Goal: Transaction & Acquisition: Purchase product/service

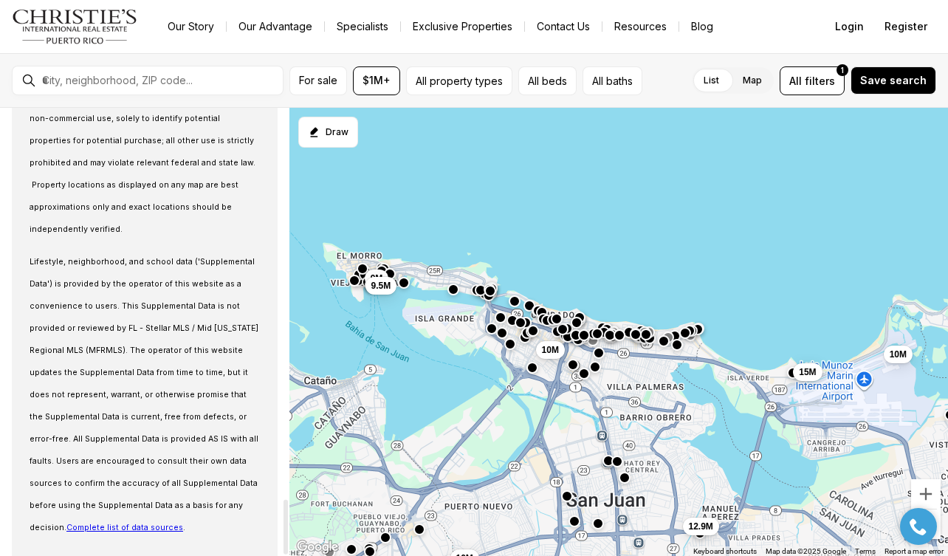
scroll to position [3193, 0]
click at [162, 77] on input "text" at bounding box center [159, 80] width 235 height 13
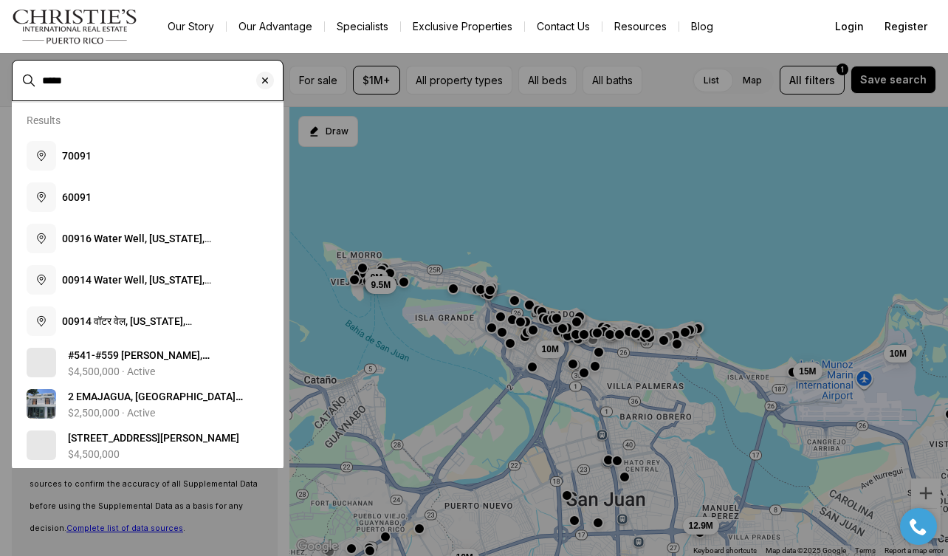
type input "*****"
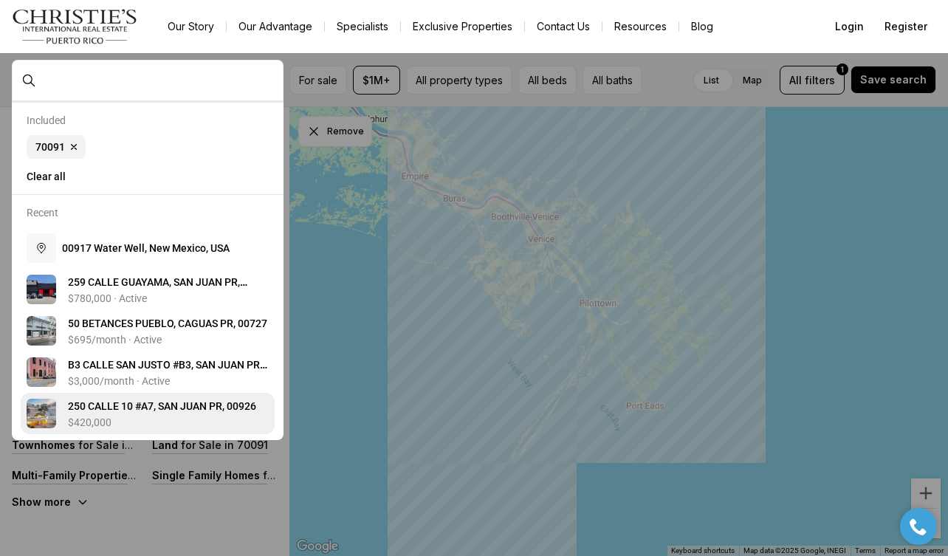
click at [123, 416] on div "2 5 0 C A L L E 1 0 # A 7 , S A N J U A N P R , 0 0 9 2 6 $420,000" at bounding box center [168, 414] width 201 height 30
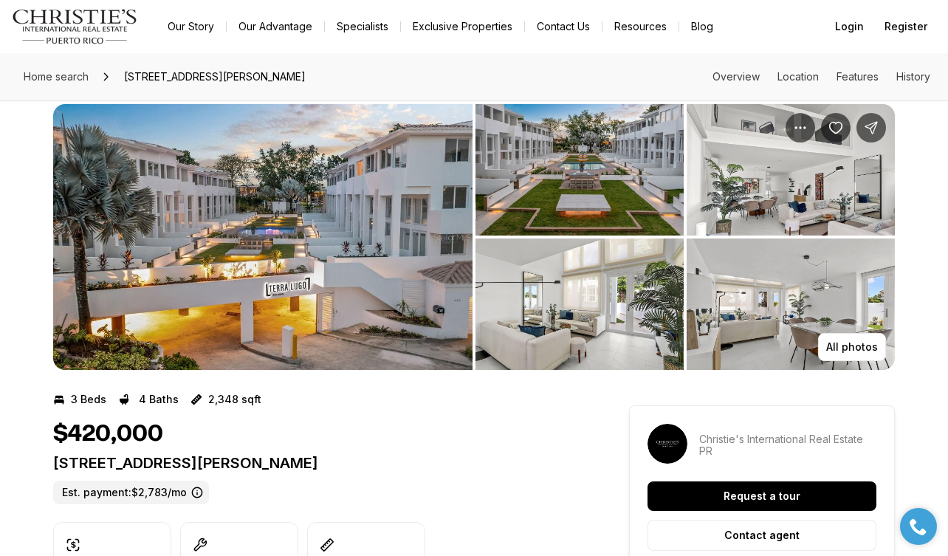
scroll to position [21, 0]
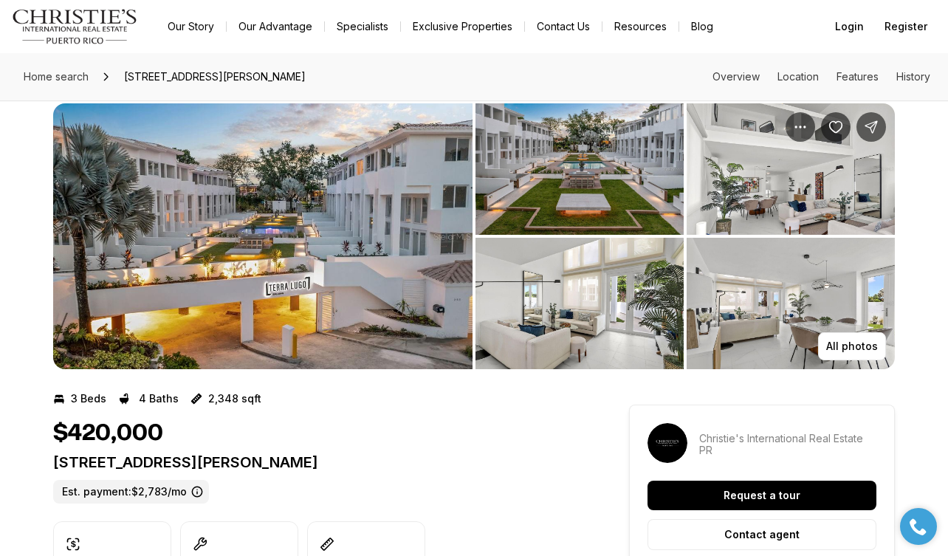
click at [391, 269] on img "View image gallery" at bounding box center [262, 236] width 419 height 266
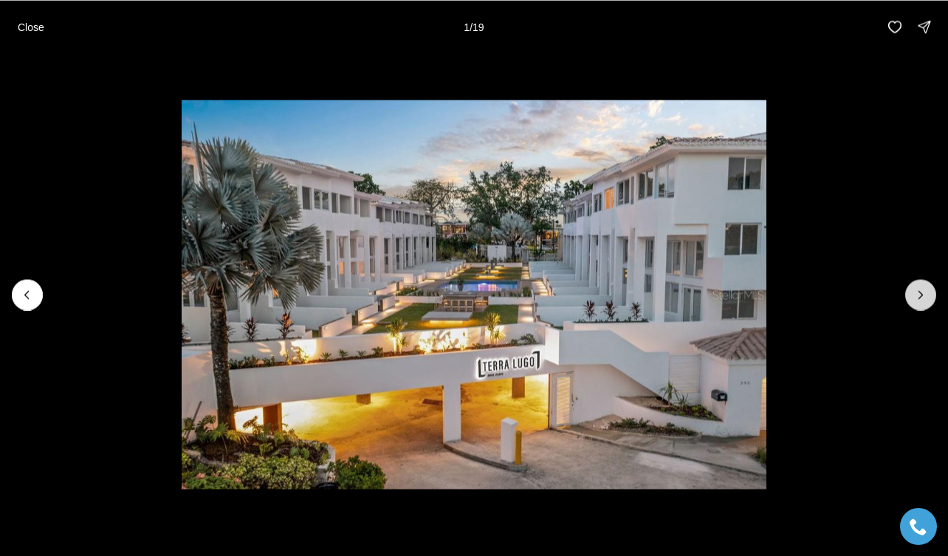
click at [926, 307] on button "Next slide" at bounding box center [920, 294] width 31 height 31
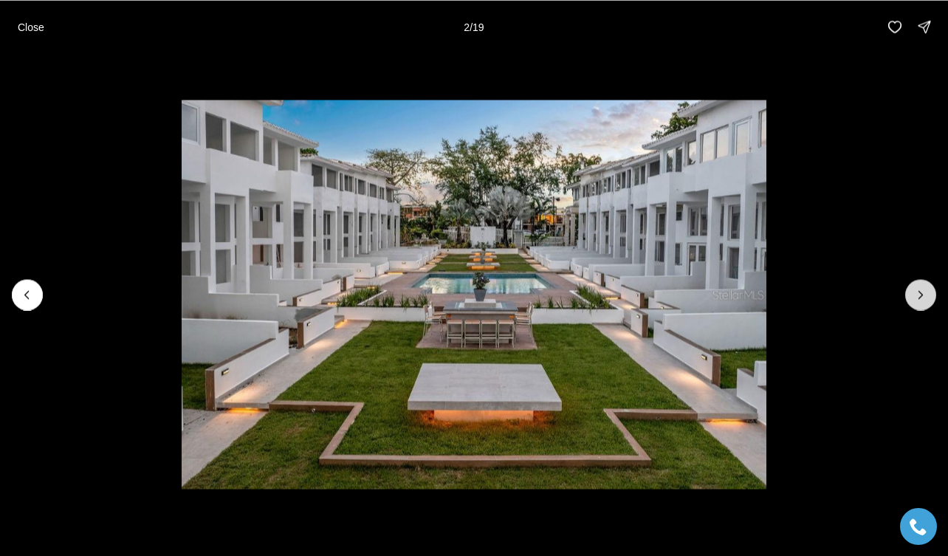
click at [921, 301] on icon "Next slide" at bounding box center [920, 294] width 15 height 15
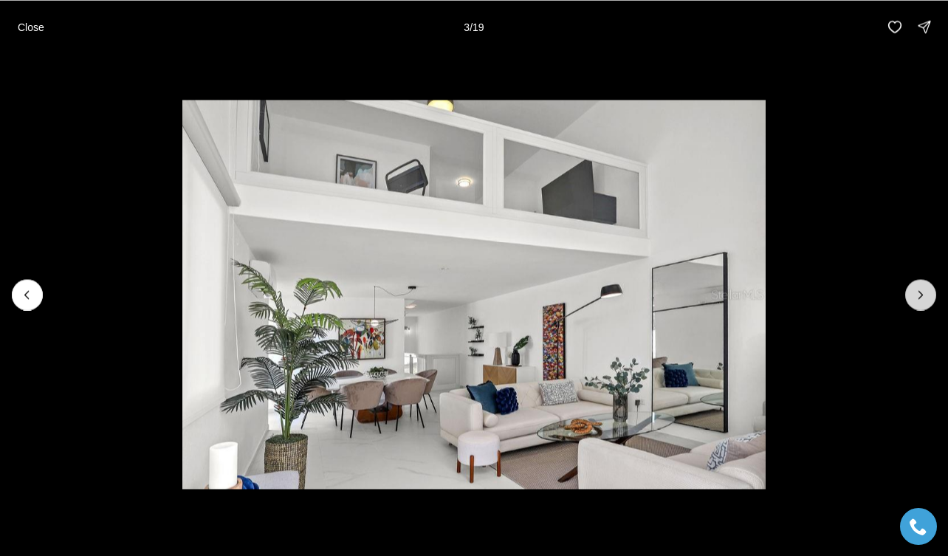
click at [921, 301] on icon "Next slide" at bounding box center [920, 294] width 15 height 15
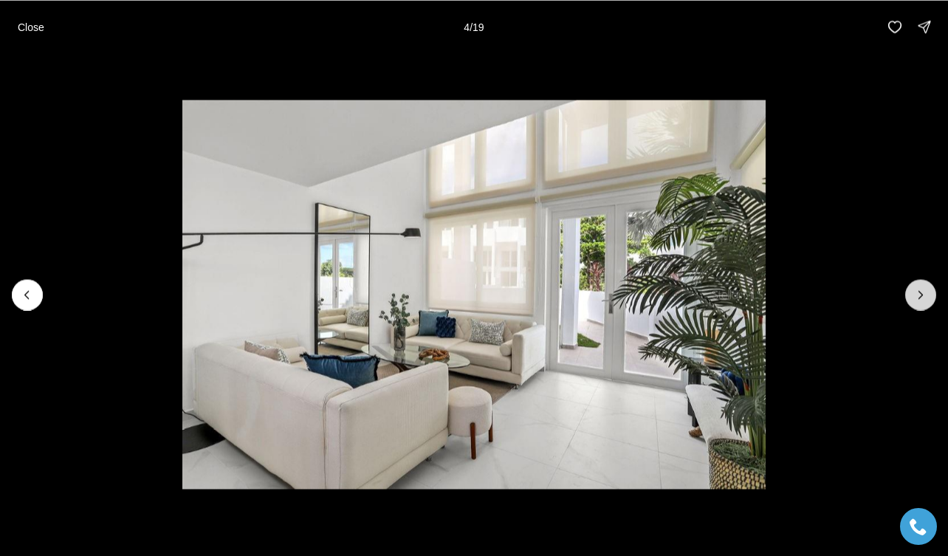
click at [921, 301] on icon "Next slide" at bounding box center [920, 294] width 15 height 15
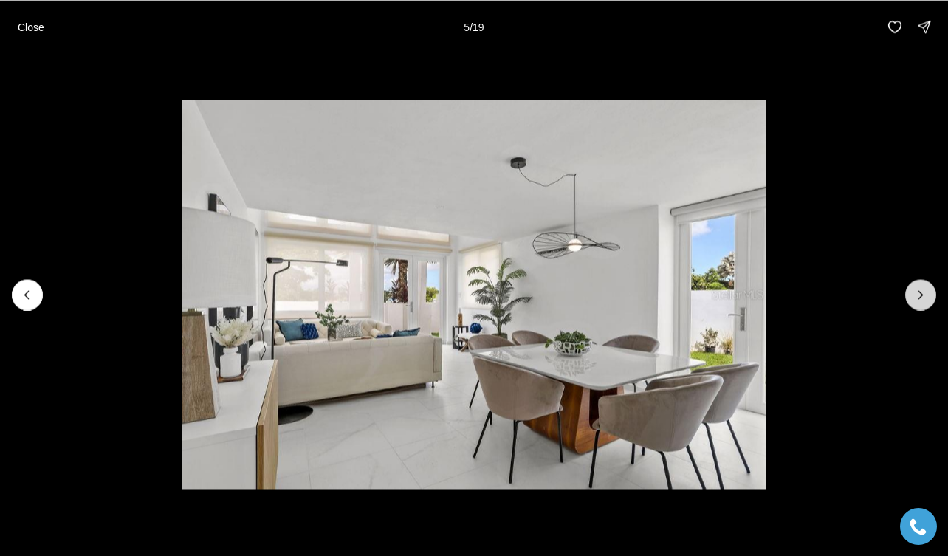
click at [919, 300] on icon "Next slide" at bounding box center [920, 294] width 15 height 15
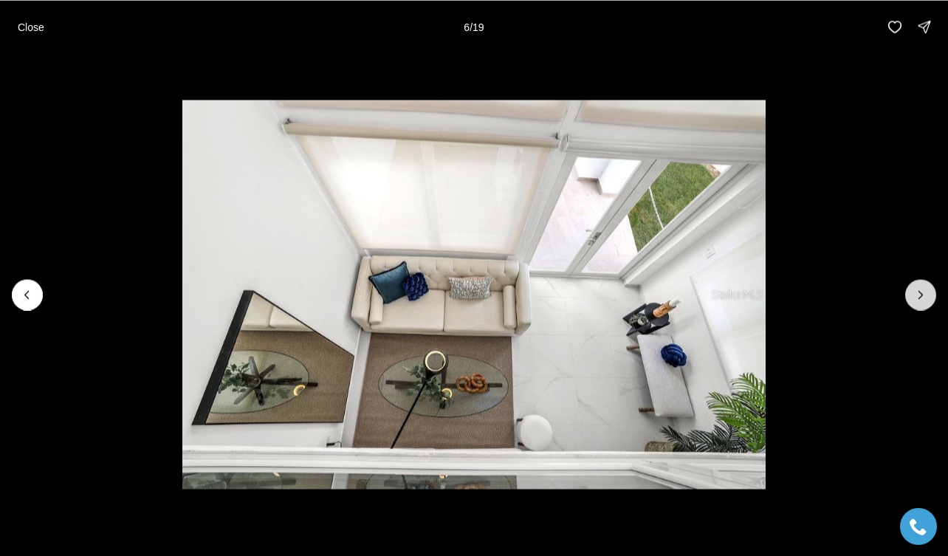
click at [919, 300] on icon "Next slide" at bounding box center [920, 294] width 15 height 15
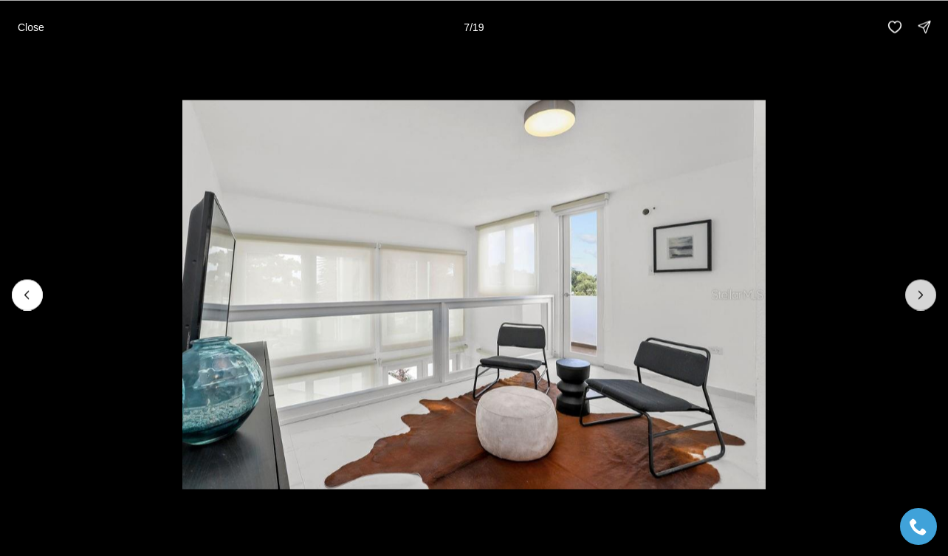
click at [919, 300] on icon "Next slide" at bounding box center [920, 294] width 15 height 15
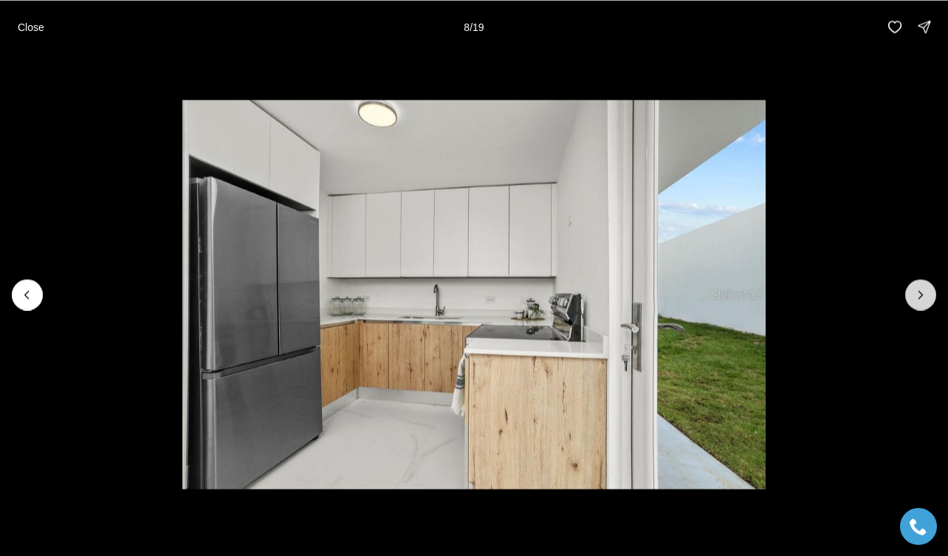
click at [919, 300] on icon "Next slide" at bounding box center [920, 294] width 15 height 15
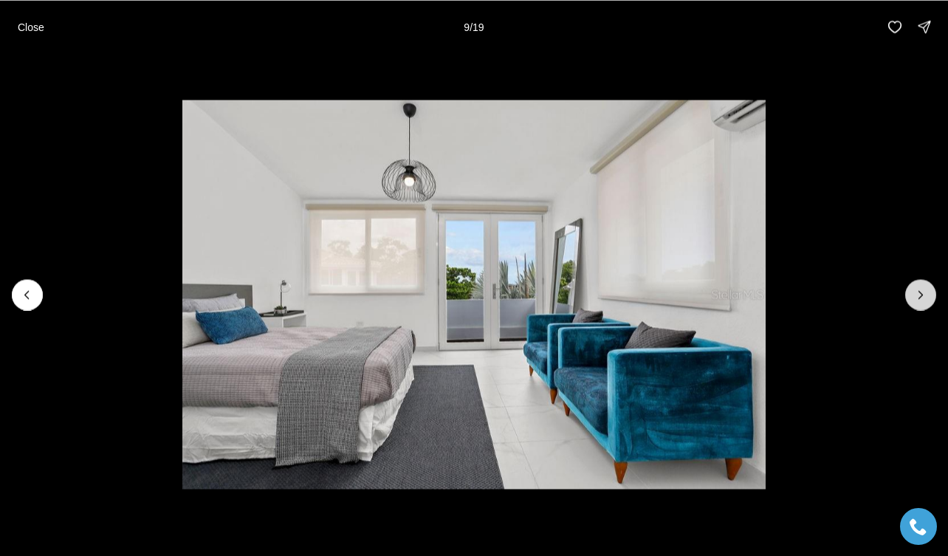
click at [919, 300] on icon "Next slide" at bounding box center [920, 294] width 15 height 15
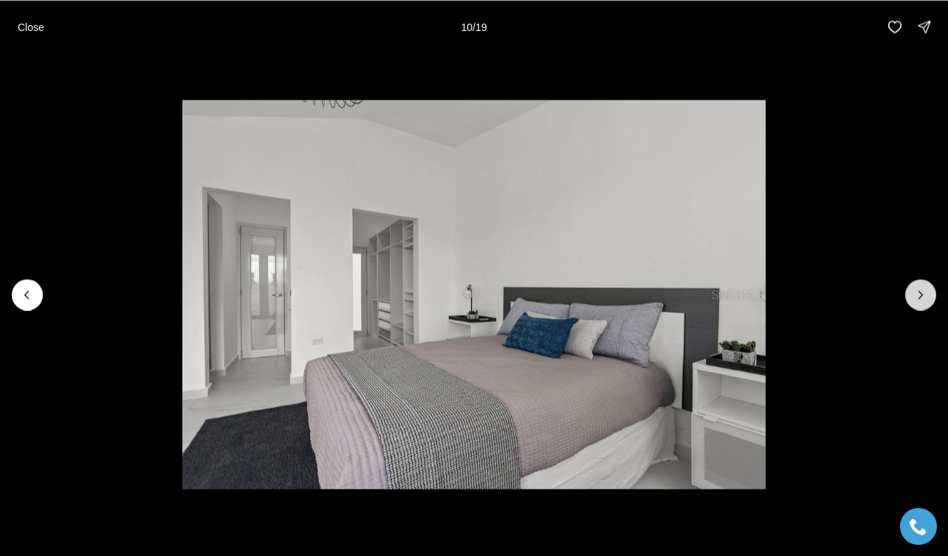
click at [919, 300] on icon "Next slide" at bounding box center [920, 294] width 15 height 15
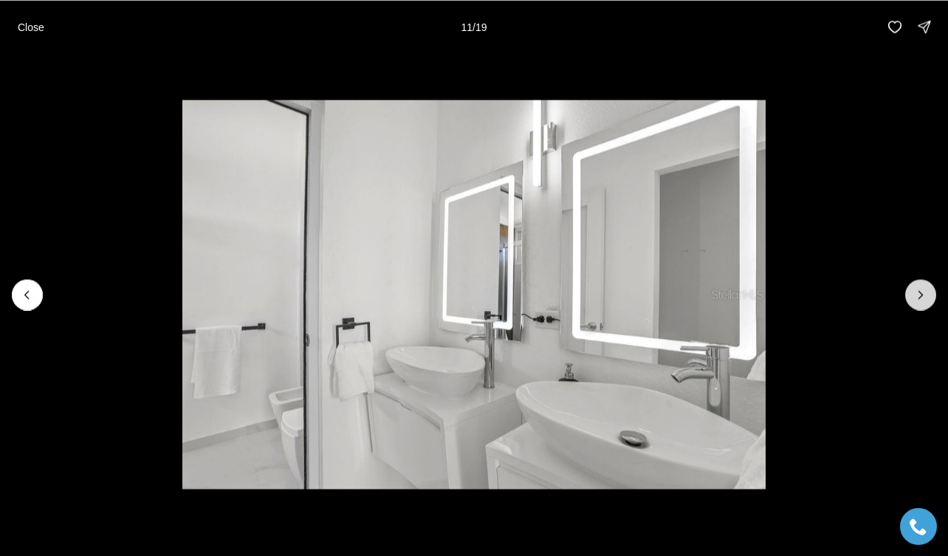
click at [919, 300] on icon "Next slide" at bounding box center [920, 294] width 15 height 15
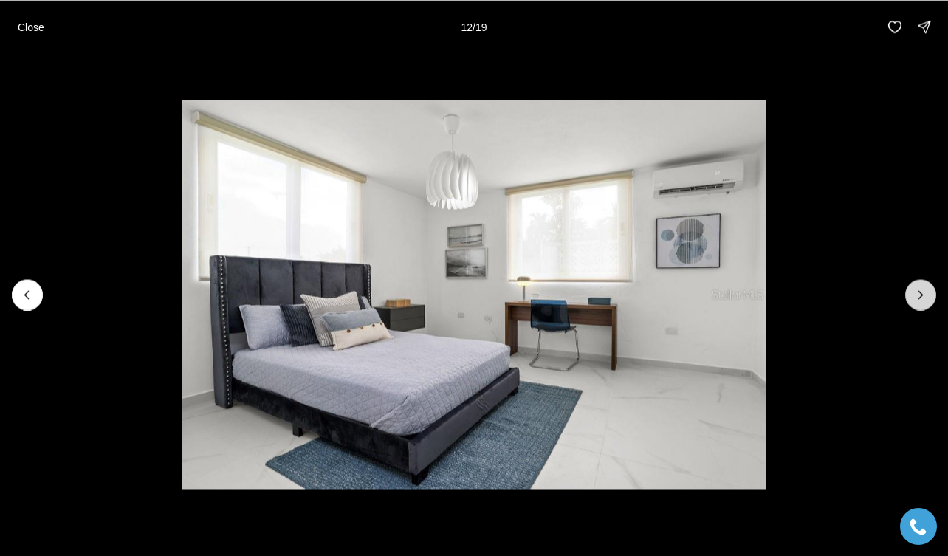
click at [919, 300] on icon "Next slide" at bounding box center [920, 294] width 15 height 15
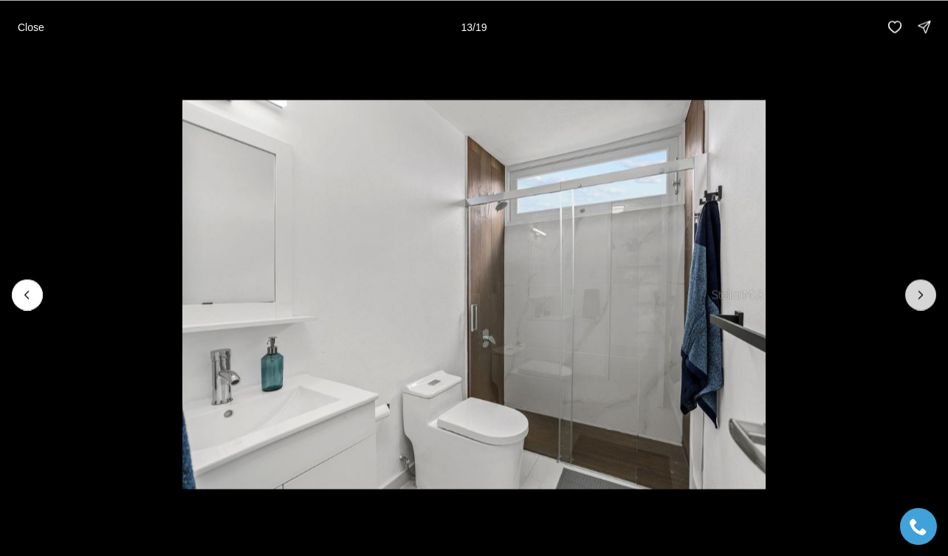
click at [919, 300] on icon "Next slide" at bounding box center [920, 294] width 15 height 15
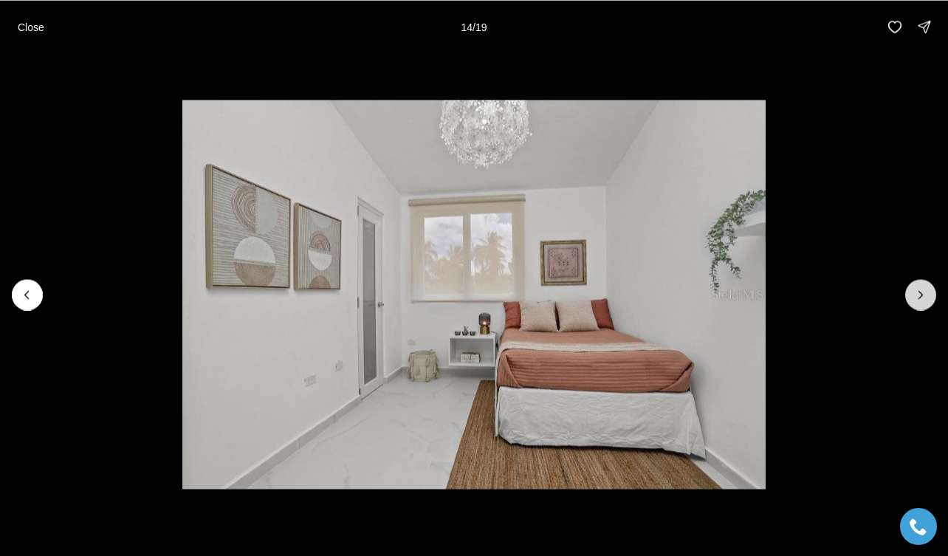
click at [926, 298] on icon "Next slide" at bounding box center [920, 294] width 15 height 15
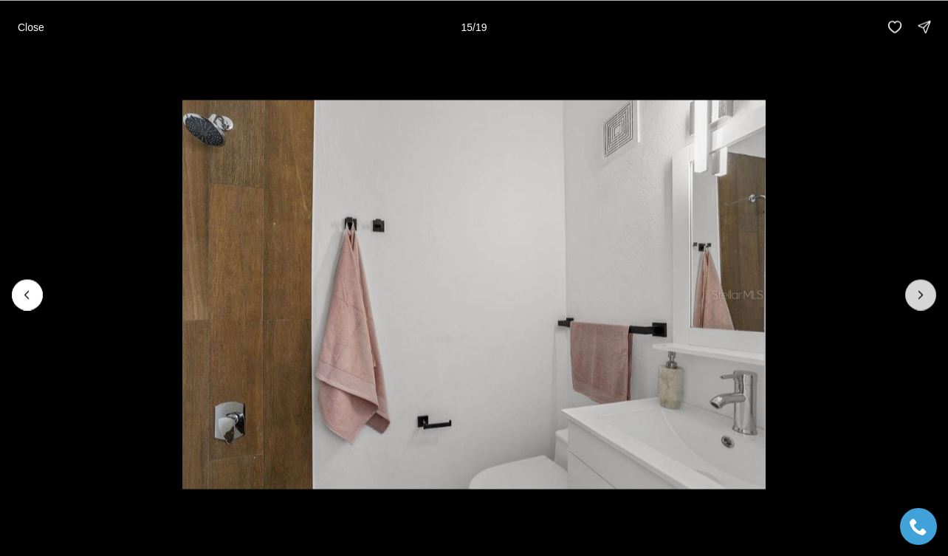
click at [924, 298] on icon "Next slide" at bounding box center [920, 294] width 15 height 15
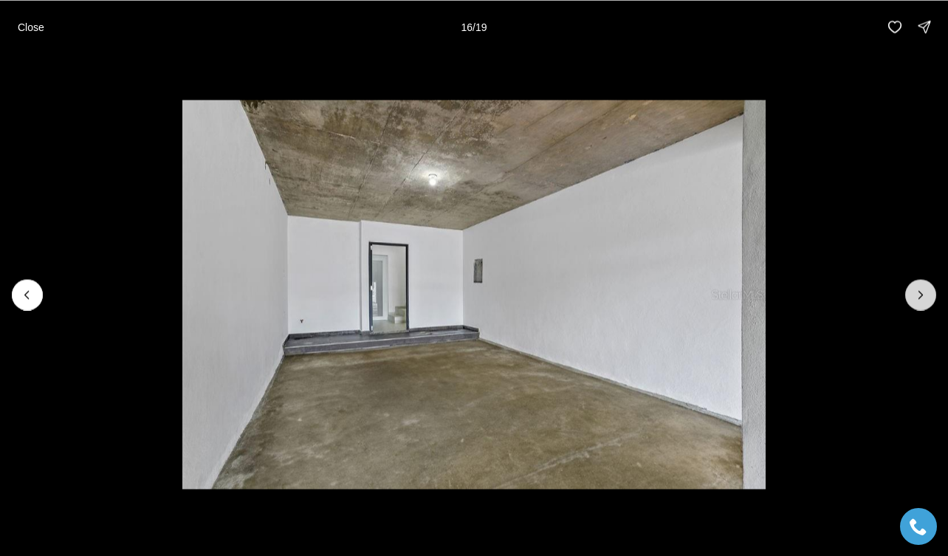
click at [924, 298] on icon "Next slide" at bounding box center [920, 294] width 15 height 15
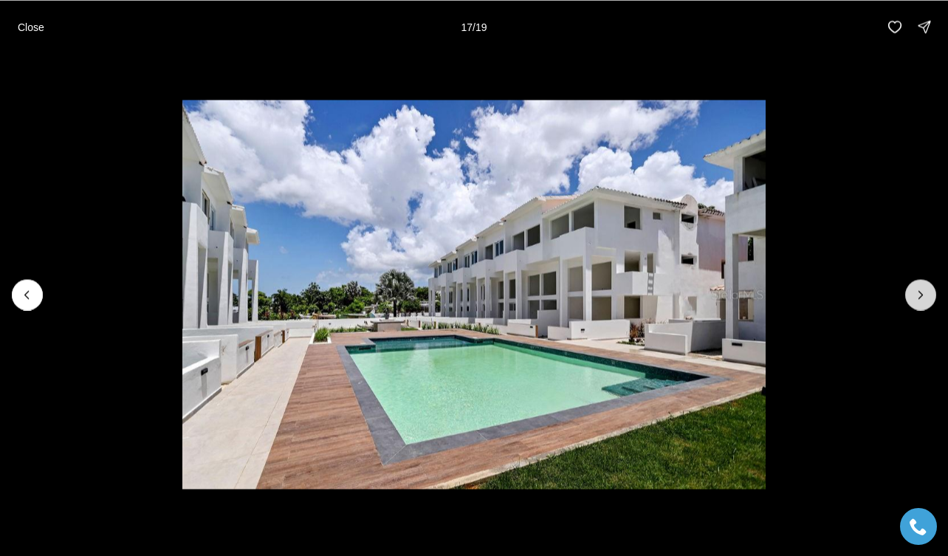
click at [924, 298] on icon "Next slide" at bounding box center [920, 294] width 15 height 15
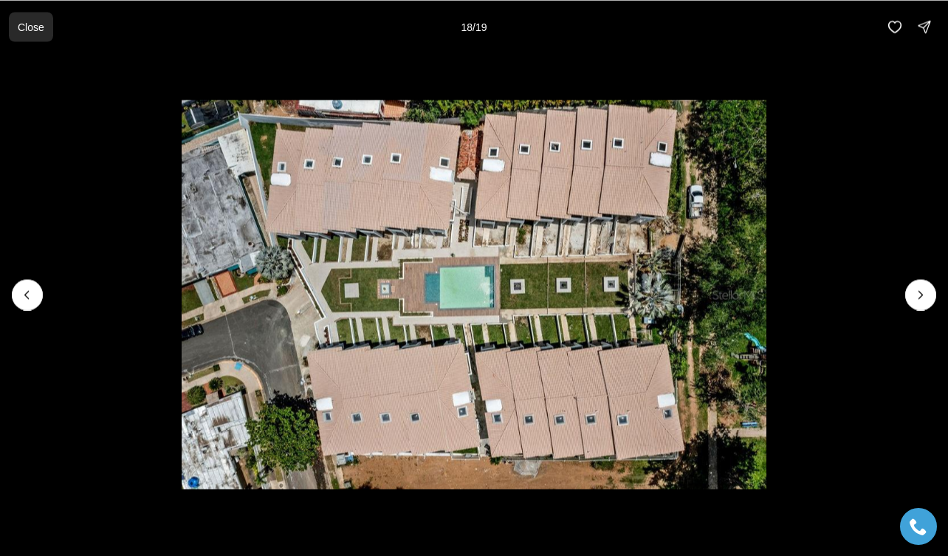
click at [30, 27] on p "Close" at bounding box center [31, 27] width 27 height 12
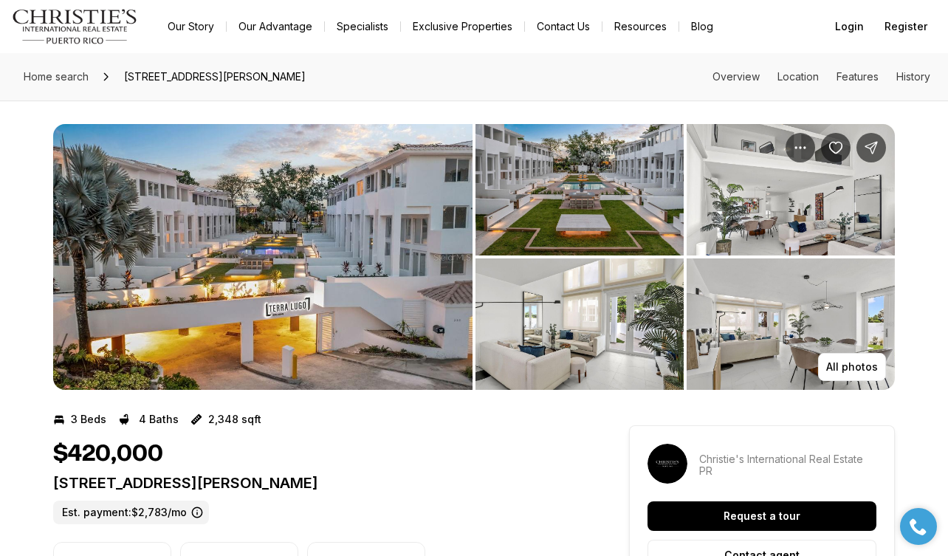
scroll to position [0, 0]
